Goal: Information Seeking & Learning: Learn about a topic

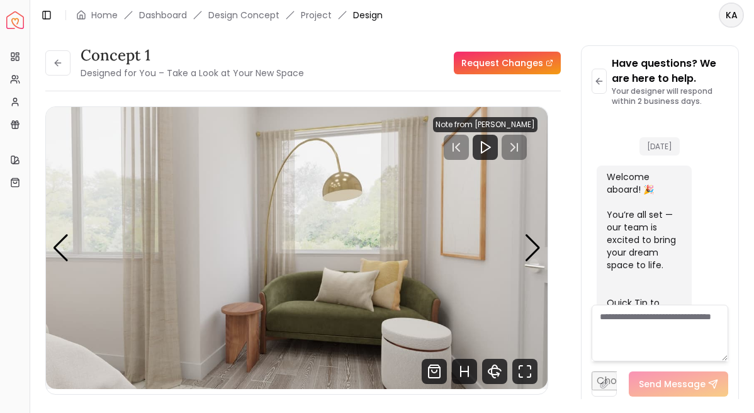
scroll to position [1996, 0]
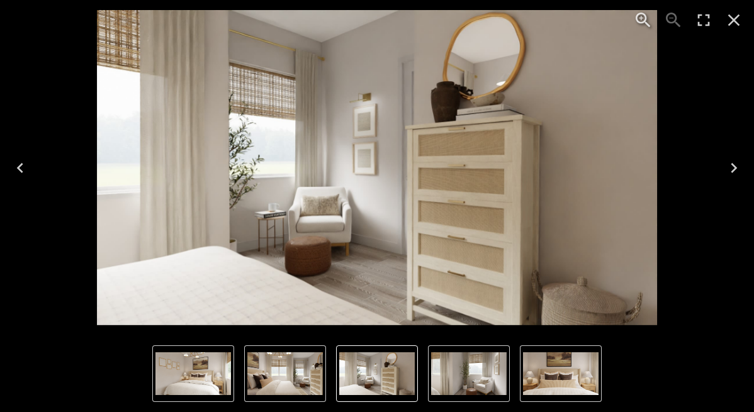
scroll to position [2008, 0]
click at [738, 26] on icon "Close" at bounding box center [734, 20] width 20 height 20
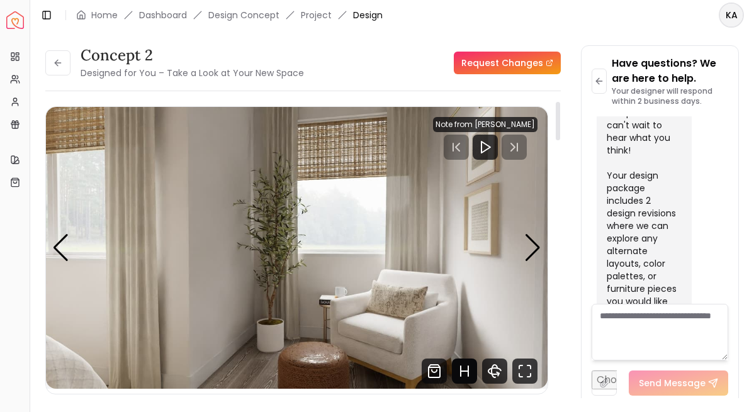
click at [461, 369] on icon "Hotspots Toggle" at bounding box center [461, 371] width 0 height 10
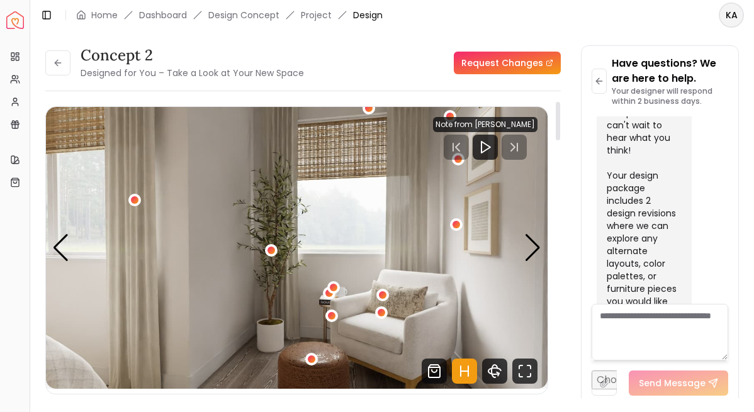
click at [381, 330] on img "5 / 6" at bounding box center [297, 248] width 502 height 282
click at [381, 314] on div "5 / 6" at bounding box center [381, 313] width 9 height 9
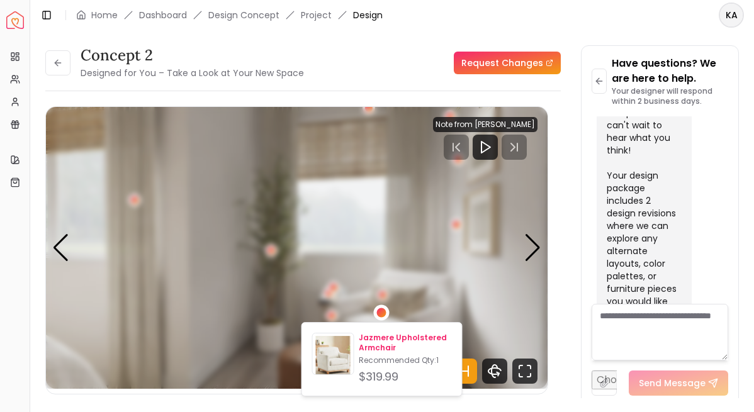
click at [382, 339] on p "Jazmere Upholstered Armchair" at bounding box center [405, 343] width 93 height 20
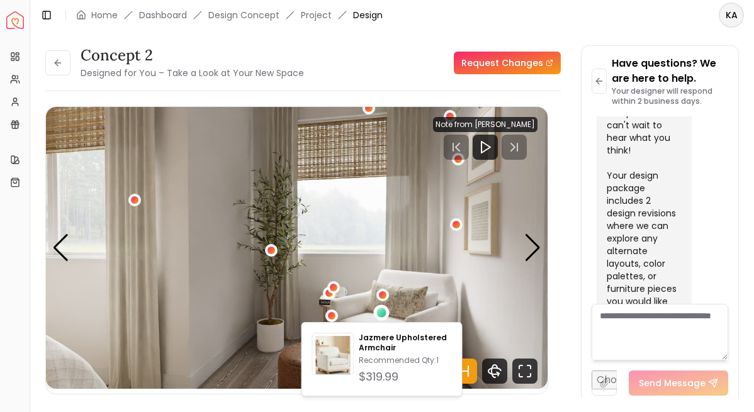
click at [575, 205] on div "concept 2 Designed for You – Take a Look at Your New Space Request Changes conc…" at bounding box center [392, 214] width 694 height 338
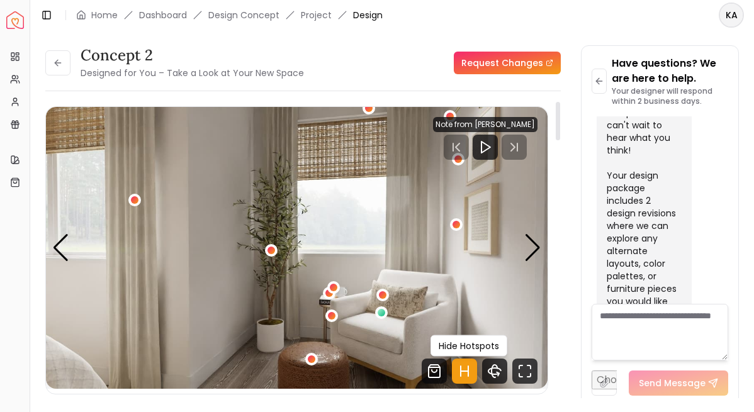
click at [465, 375] on icon "Hotspots Toggle" at bounding box center [464, 371] width 25 height 25
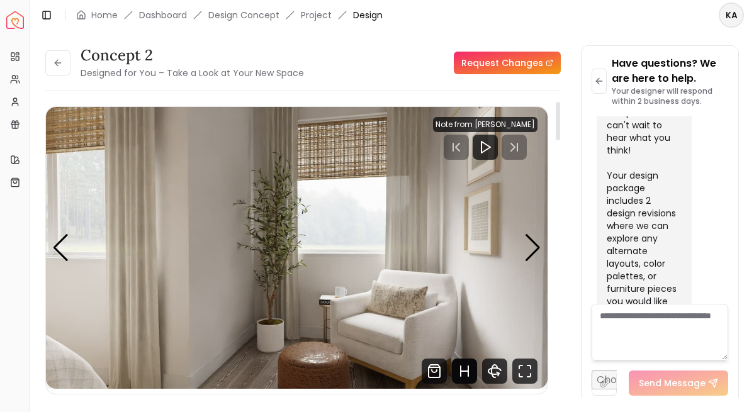
click at [466, 376] on icon "Hotspots Toggle" at bounding box center [464, 371] width 25 height 25
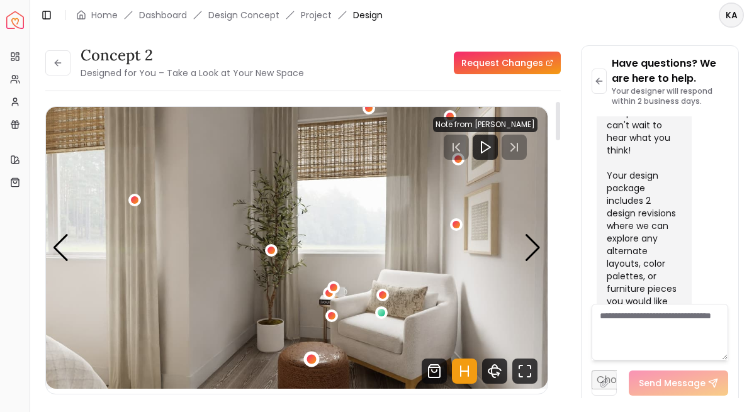
click at [317, 361] on div "5 / 6" at bounding box center [311, 359] width 16 height 16
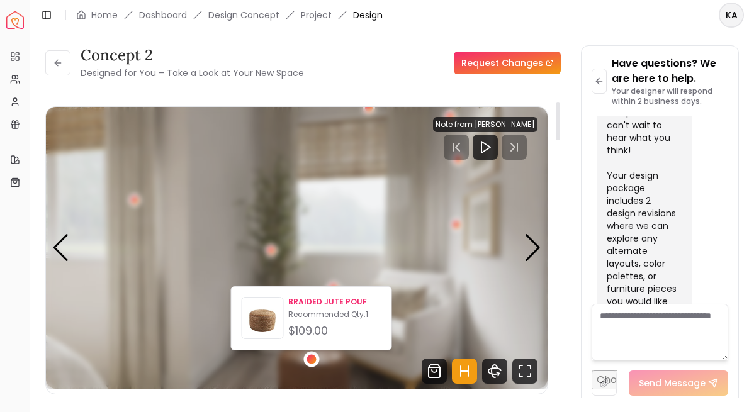
click at [264, 320] on img at bounding box center [262, 320] width 41 height 41
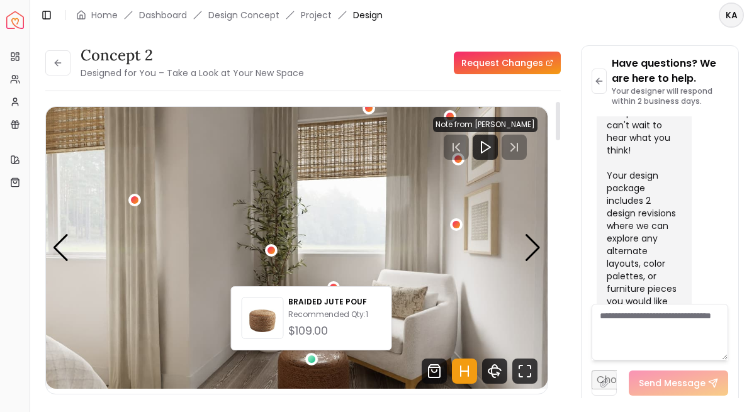
click at [342, 259] on img "5 / 6" at bounding box center [297, 248] width 502 height 282
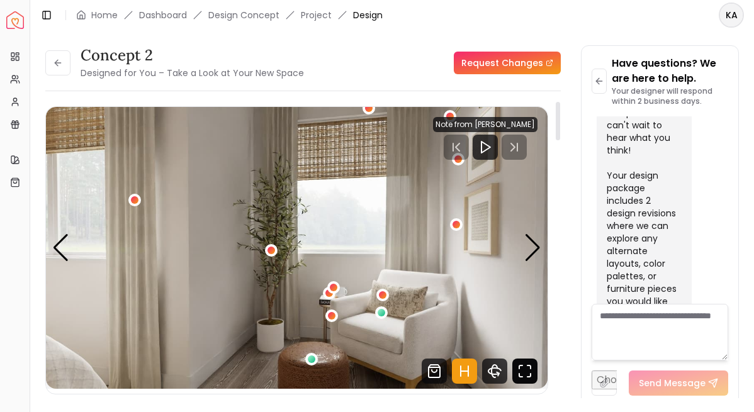
click at [521, 372] on icon "Fullscreen" at bounding box center [524, 371] width 25 height 25
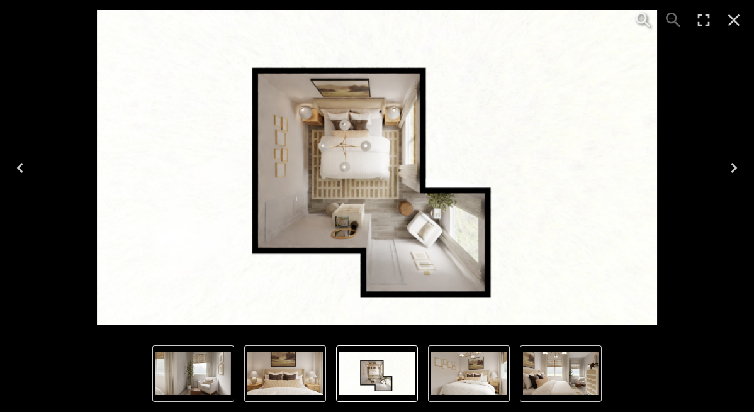
click at [548, 372] on img "3 of 6" at bounding box center [561, 374] width 76 height 43
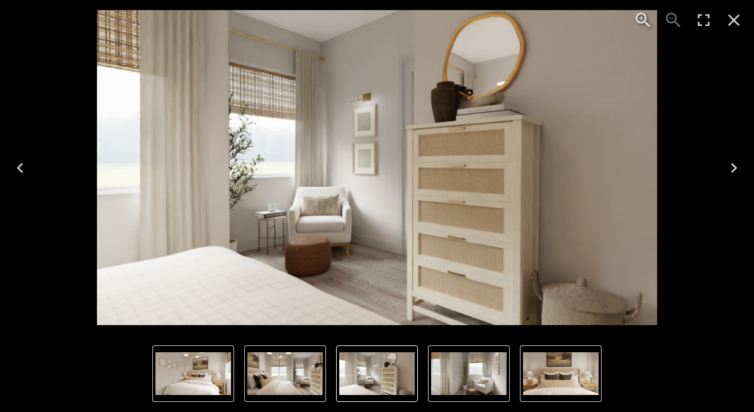
click at [641, 17] on icon "Zoom in" at bounding box center [641, 18] width 4 height 4
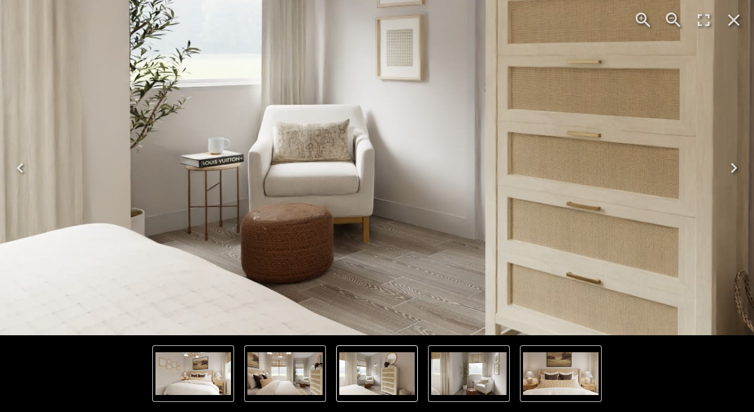
drag, startPoint x: 356, startPoint y: 230, endPoint x: 404, endPoint y: 129, distance: 112.4
click at [404, 129] on img "4 of 6" at bounding box center [425, 66] width 1121 height 631
click at [739, 18] on icon "Close" at bounding box center [734, 20] width 20 height 20
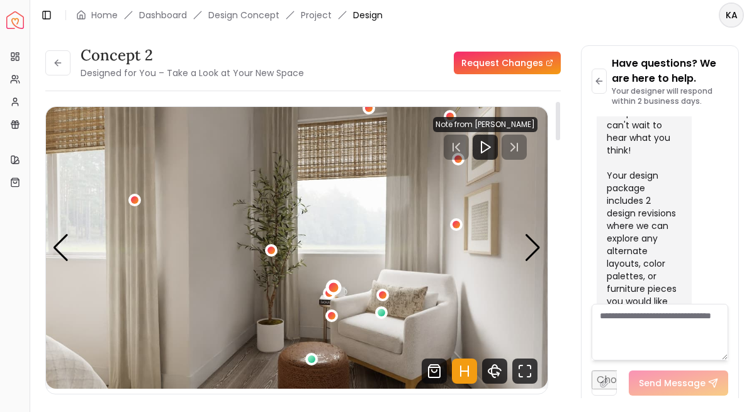
click at [334, 288] on div "5 / 6" at bounding box center [333, 287] width 9 height 9
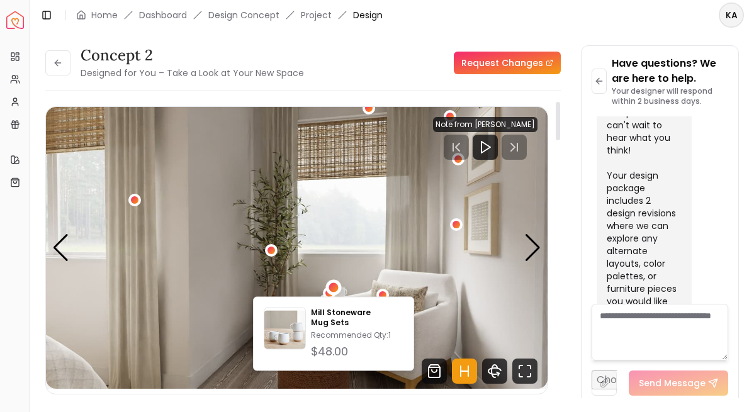
click at [432, 292] on img "5 / 6" at bounding box center [297, 248] width 502 height 282
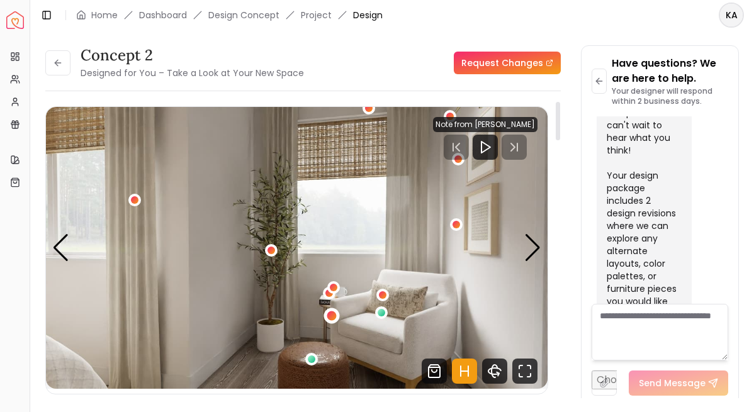
click at [329, 318] on div "5 / 6" at bounding box center [331, 315] width 9 height 9
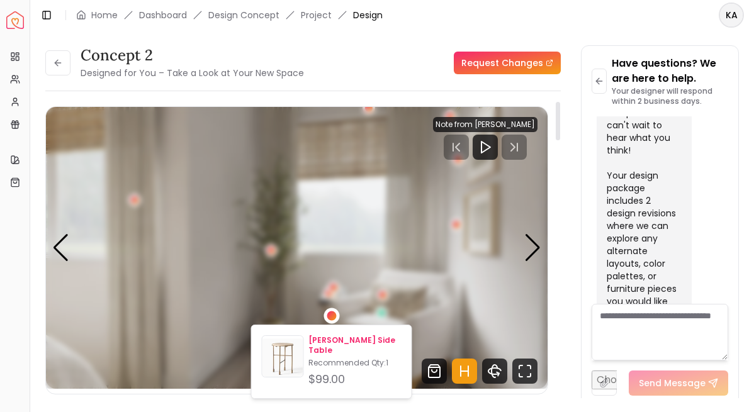
click at [289, 363] on img at bounding box center [283, 359] width 41 height 41
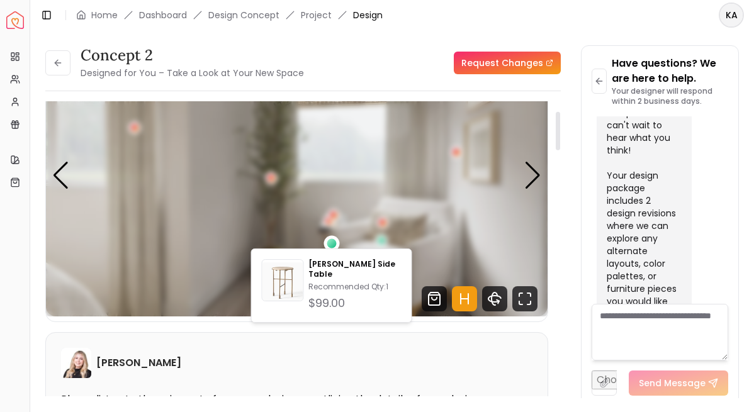
scroll to position [79, 0]
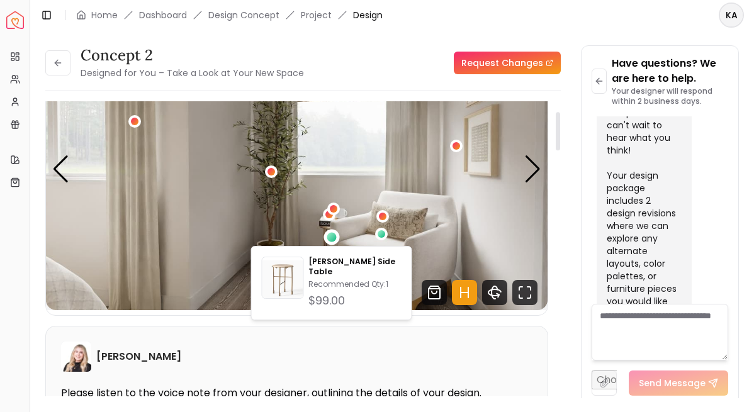
click at [431, 209] on img "5 / 6" at bounding box center [297, 169] width 502 height 282
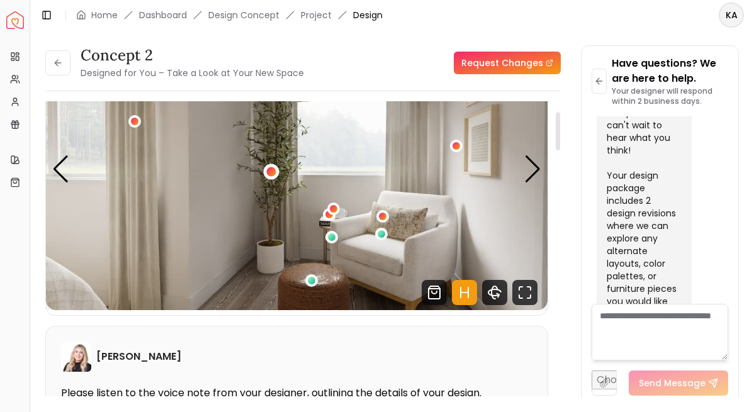
click at [269, 170] on div "5 / 6" at bounding box center [270, 171] width 9 height 9
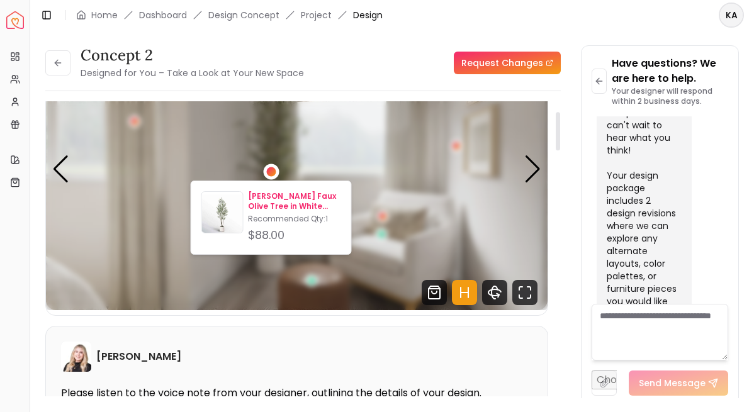
click at [268, 194] on p "[PERSON_NAME] Faux Olive Tree in White Planter" at bounding box center [294, 201] width 93 height 20
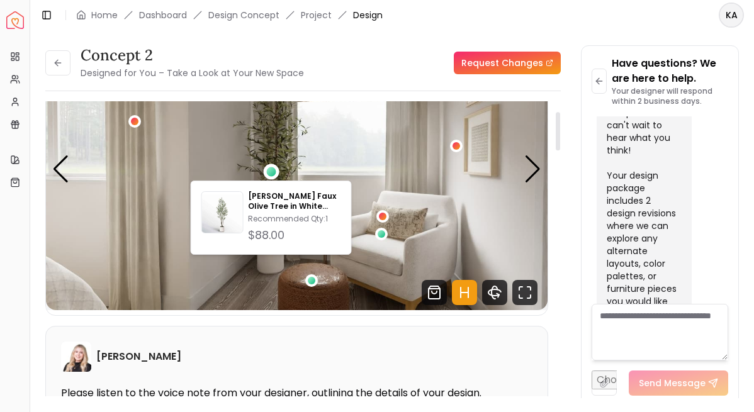
click at [456, 294] on icon "Hotspots Toggle" at bounding box center [464, 292] width 25 height 25
